Goal: Transaction & Acquisition: Purchase product/service

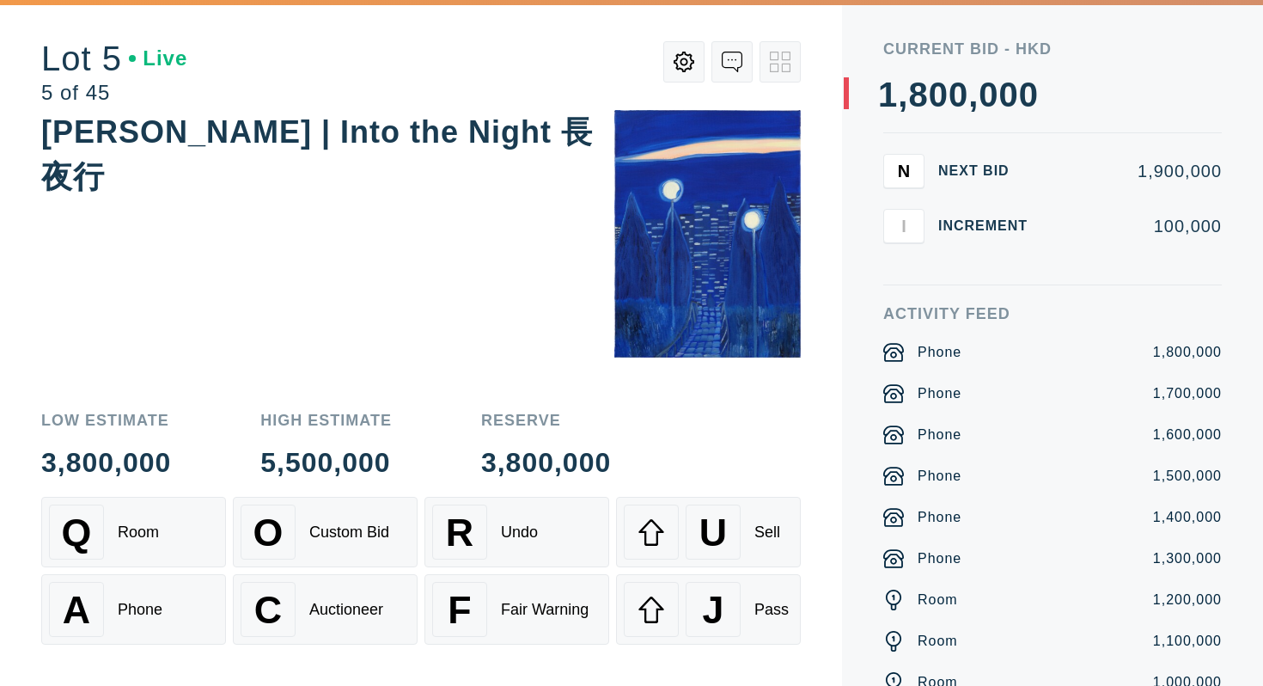
click at [357, 343] on div "[PERSON_NAME] | Into the Night 長夜行" at bounding box center [421, 251] width 760 height 282
click at [385, 323] on div "[PERSON_NAME] | Into the Night 長夜行" at bounding box center [421, 251] width 760 height 282
click at [285, 375] on div "[PERSON_NAME] | Into the Night 長夜行" at bounding box center [421, 251] width 760 height 282
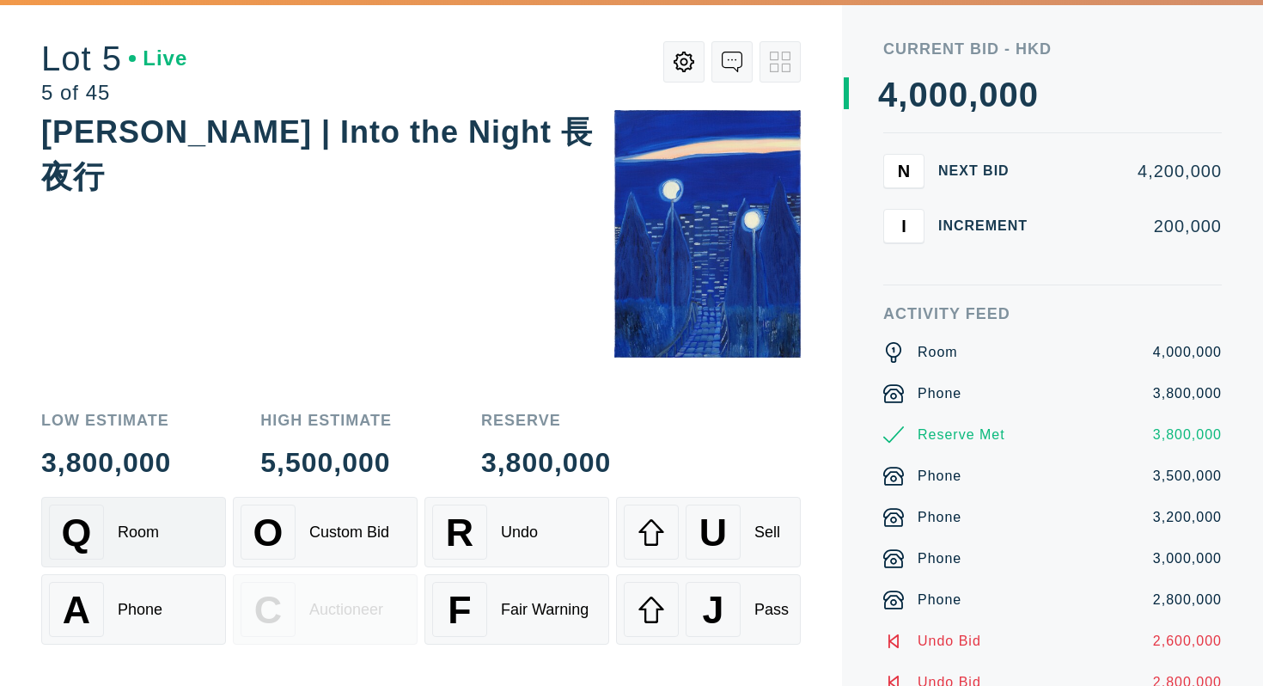
click at [180, 515] on div "Q Room" at bounding box center [133, 531] width 169 height 55
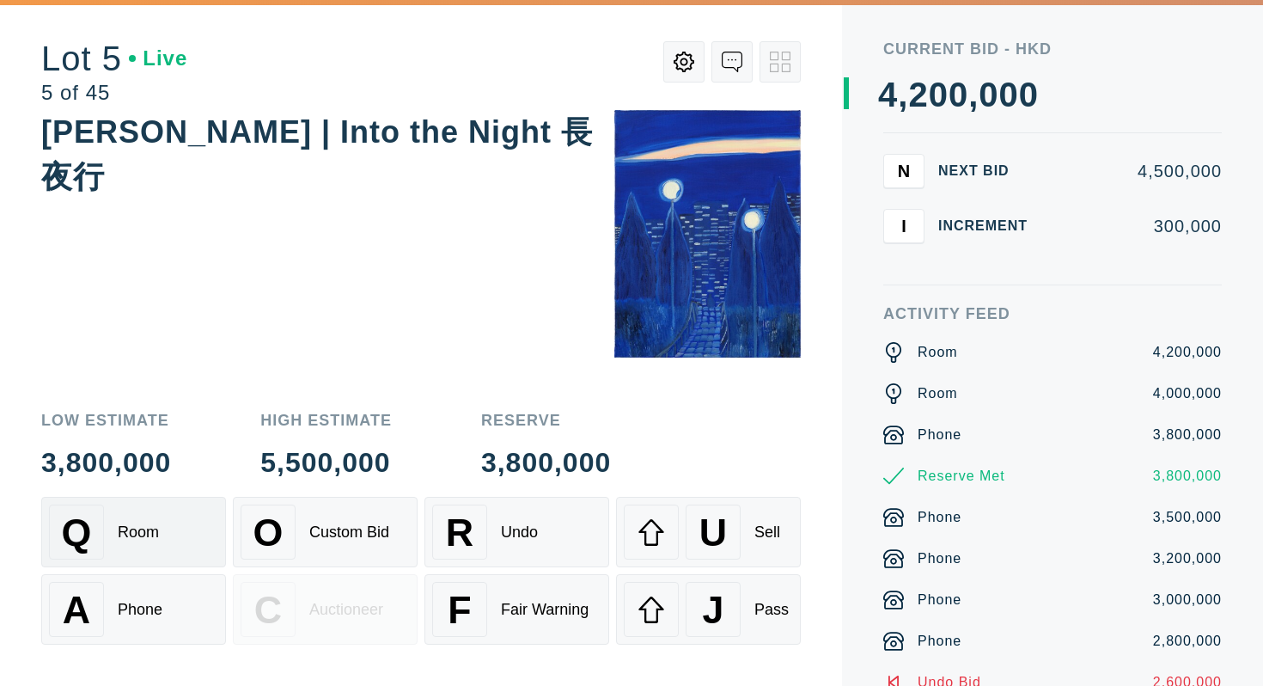
click at [133, 534] on div "Room" at bounding box center [138, 532] width 41 height 18
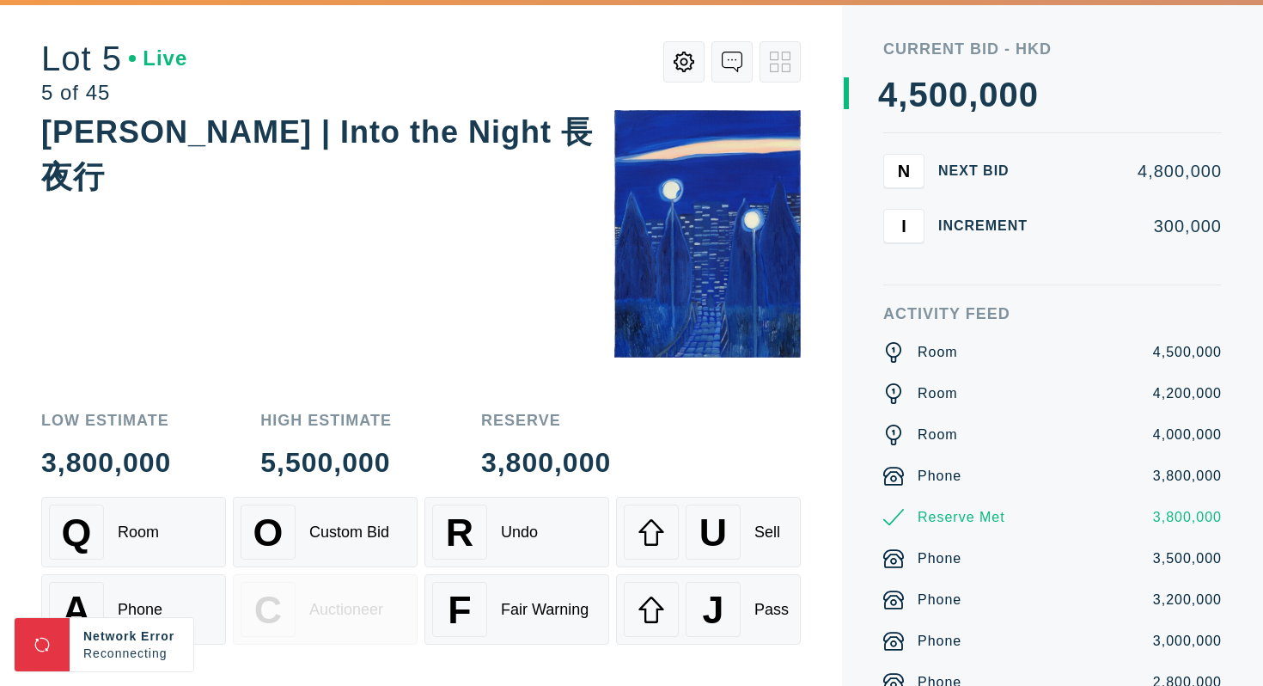
click at [291, 309] on div "[PERSON_NAME] | Into the Night 長夜行" at bounding box center [421, 251] width 760 height 282
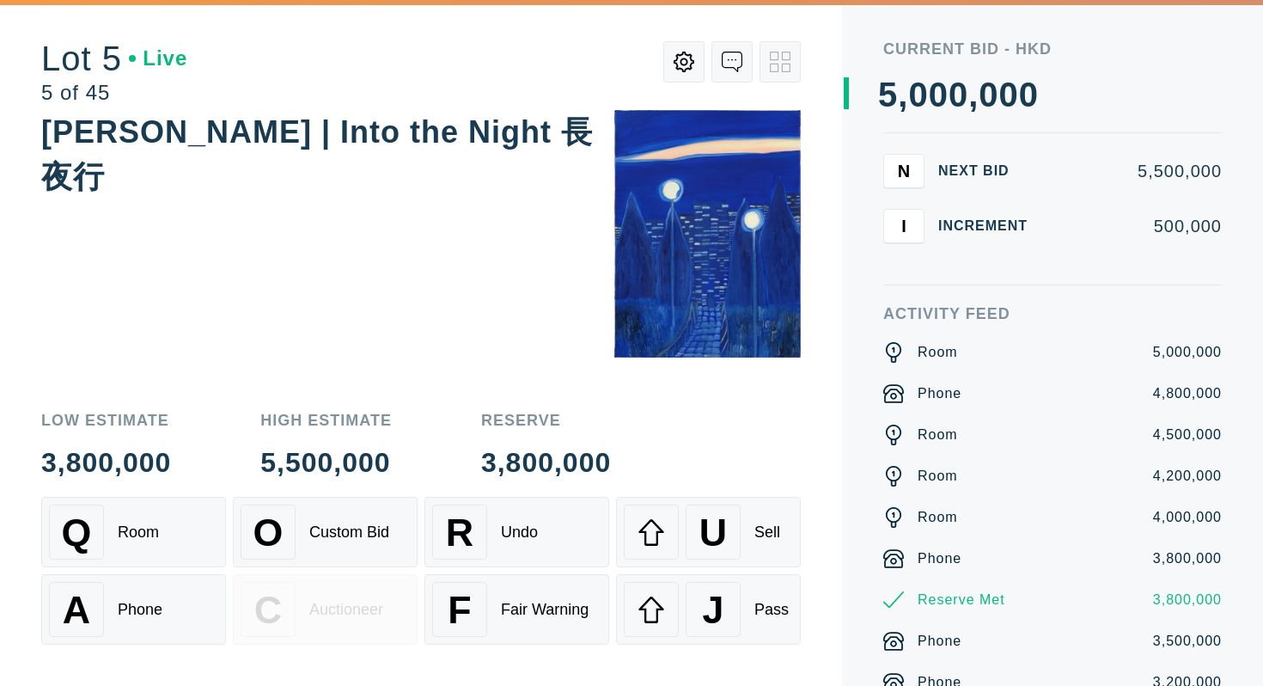
click at [79, 389] on div "[PERSON_NAME] | Into the Night 長夜行" at bounding box center [421, 251] width 760 height 282
